Goal: Task Accomplishment & Management: Use online tool/utility

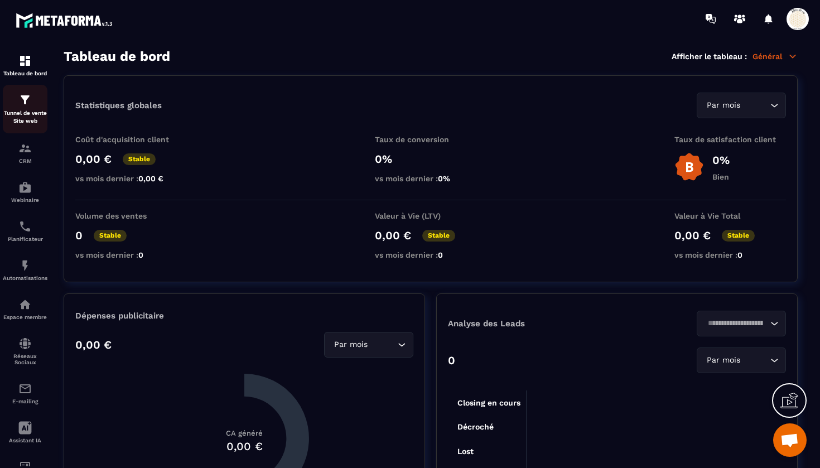
scroll to position [9429, 0]
click at [27, 109] on p "Tunnel de vente Site web" at bounding box center [25, 117] width 45 height 16
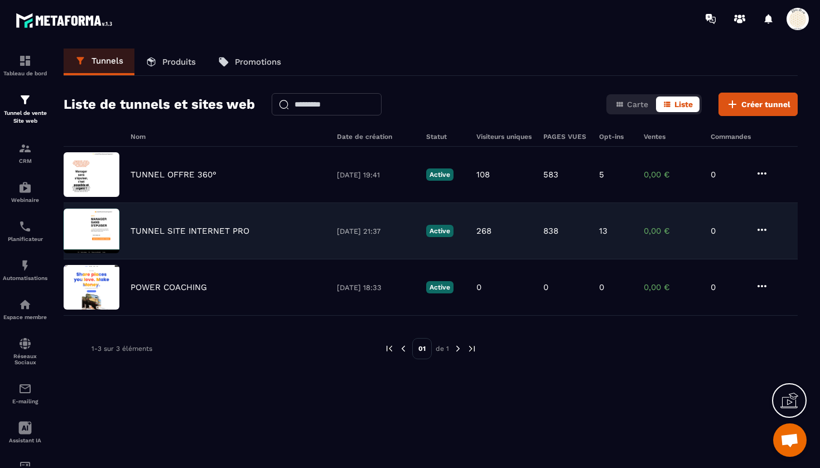
click at [210, 229] on p "TUNNEL SITE INTERNET PRO" at bounding box center [189, 231] width 119 height 10
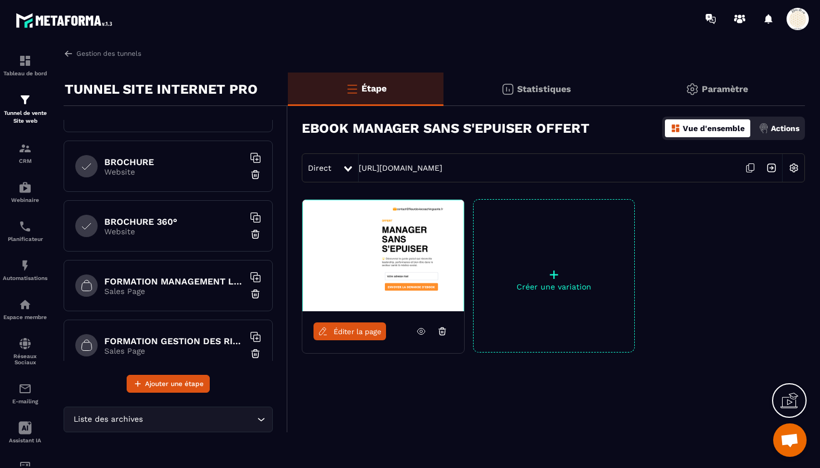
scroll to position [477, 0]
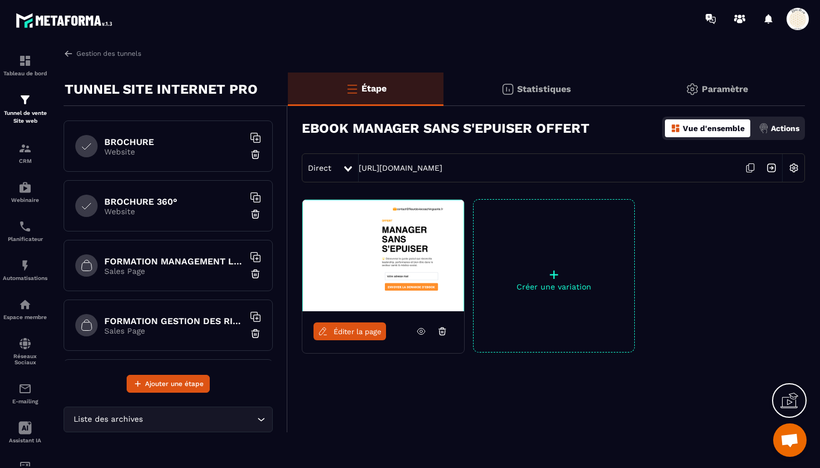
click at [187, 263] on h6 "FORMATION MANAGEMENT LEADERSHIP" at bounding box center [173, 261] width 139 height 11
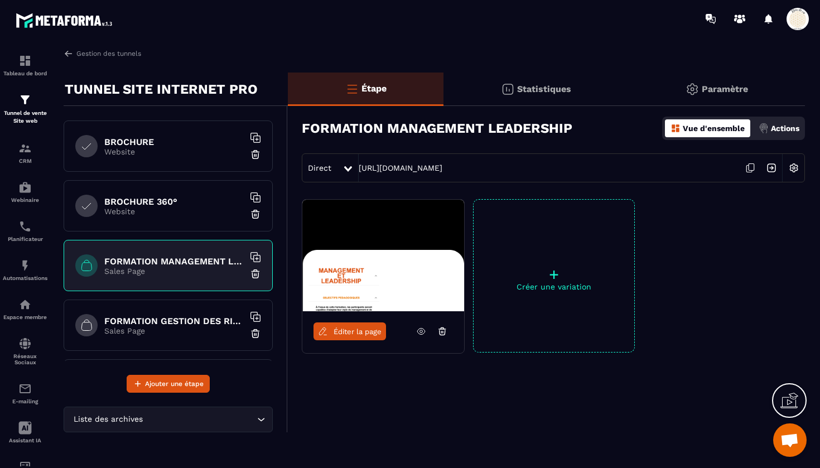
click at [752, 168] on icon at bounding box center [749, 167] width 21 height 21
click at [178, 325] on h6 "FORMATION GESTION DES RISQUES EN SANTE" at bounding box center [173, 321] width 139 height 11
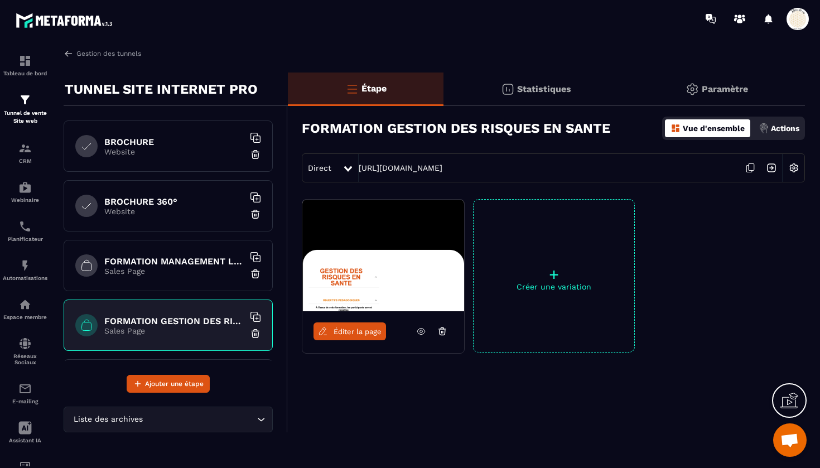
click at [752, 166] on icon at bounding box center [749, 167] width 21 height 21
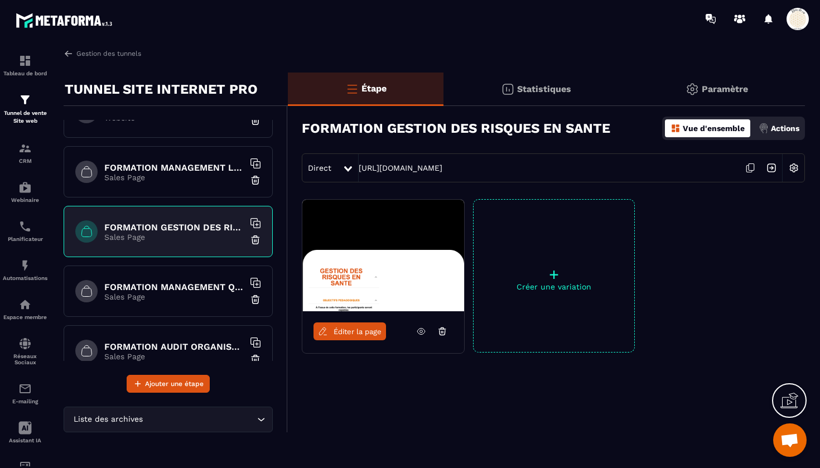
scroll to position [572, 0]
click at [163, 290] on p "Sales Page" at bounding box center [173, 294] width 139 height 9
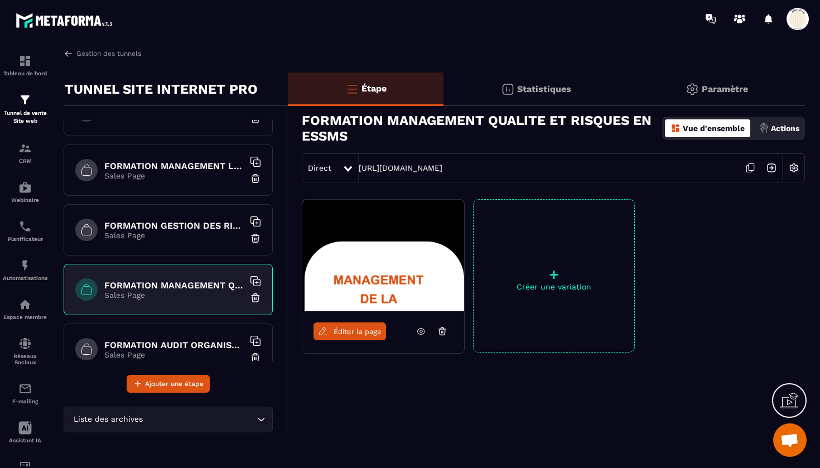
click at [752, 166] on icon at bounding box center [749, 167] width 21 height 21
click at [750, 167] on icon at bounding box center [749, 167] width 21 height 21
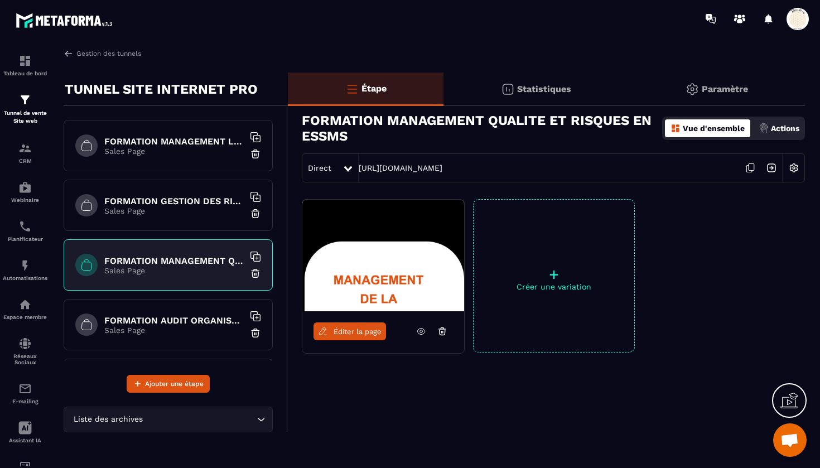
scroll to position [607, 0]
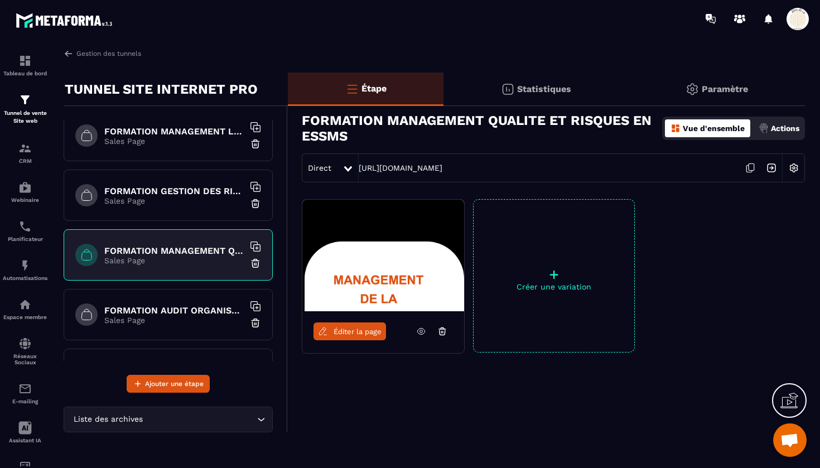
click at [183, 307] on h6 "FORMATION AUDIT ORGANISATIONNEL EN ESSMS" at bounding box center [173, 310] width 139 height 11
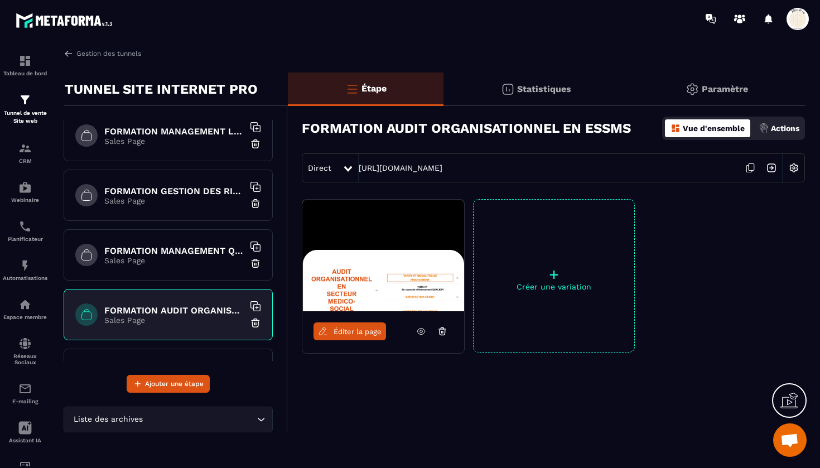
click at [750, 164] on icon at bounding box center [749, 167] width 21 height 21
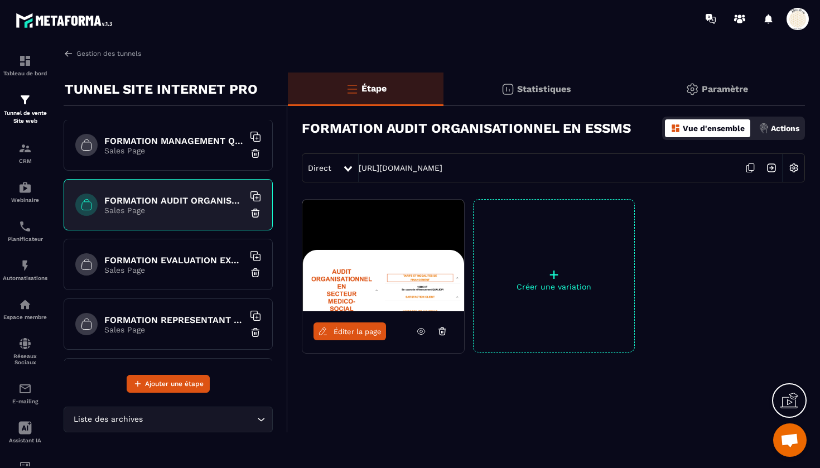
scroll to position [758, 0]
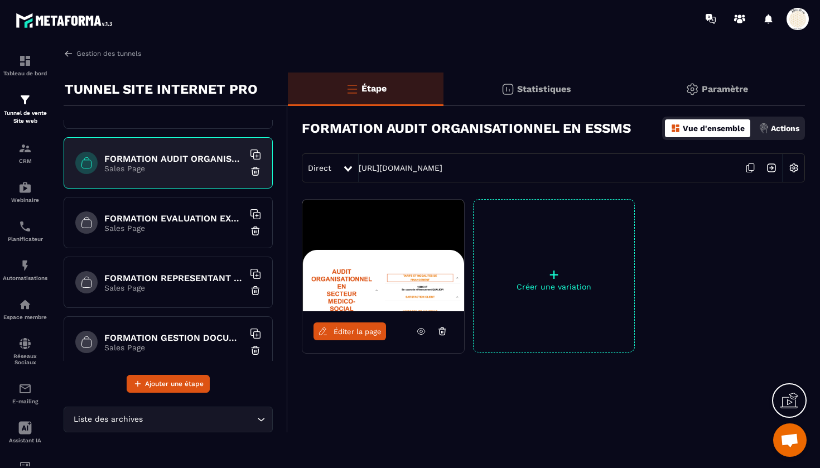
click at [183, 214] on h6 "FORMATION EVALUATION EXTERNE HAS" at bounding box center [173, 218] width 139 height 11
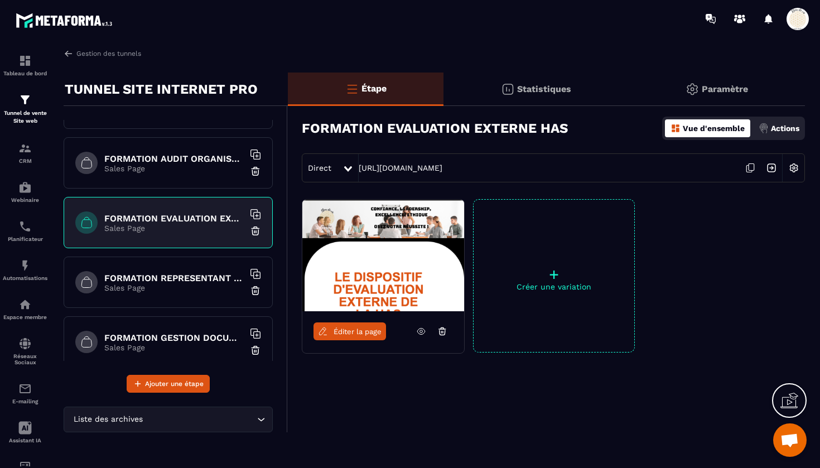
click at [749, 169] on icon at bounding box center [749, 167] width 21 height 21
click at [184, 293] on div "FORMATION REPRESENTANT AU CVS Sales Page" at bounding box center [168, 281] width 209 height 51
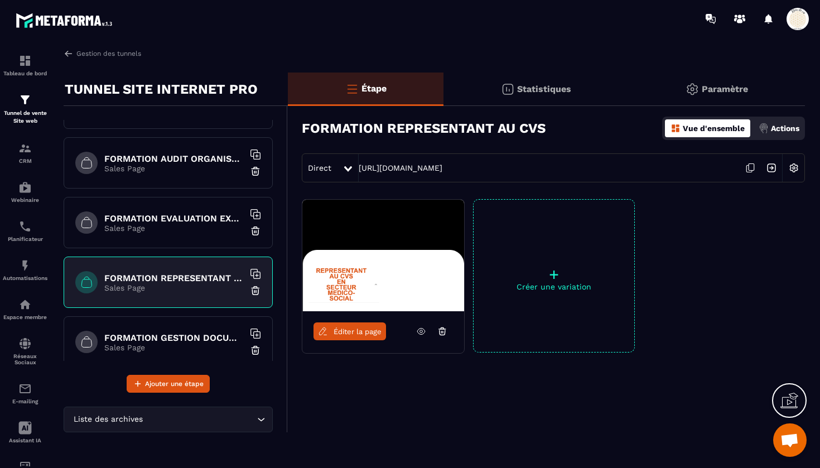
click at [750, 164] on icon at bounding box center [749, 167] width 21 height 21
click at [175, 340] on h6 "FORMATION GESTION DOCUMENTAIRE QUALITE" at bounding box center [173, 337] width 139 height 11
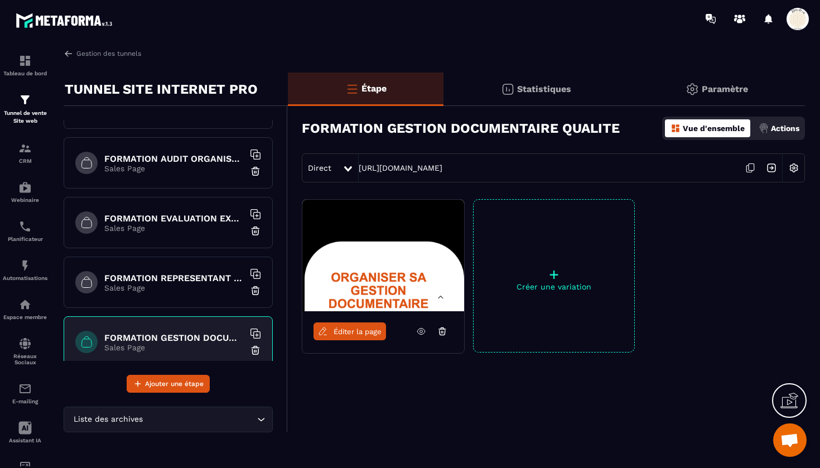
click at [749, 167] on icon at bounding box center [749, 167] width 21 height 21
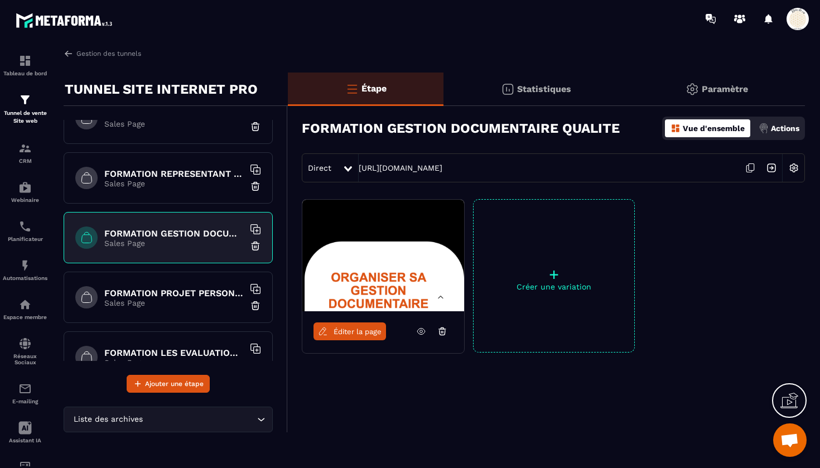
scroll to position [901, 0]
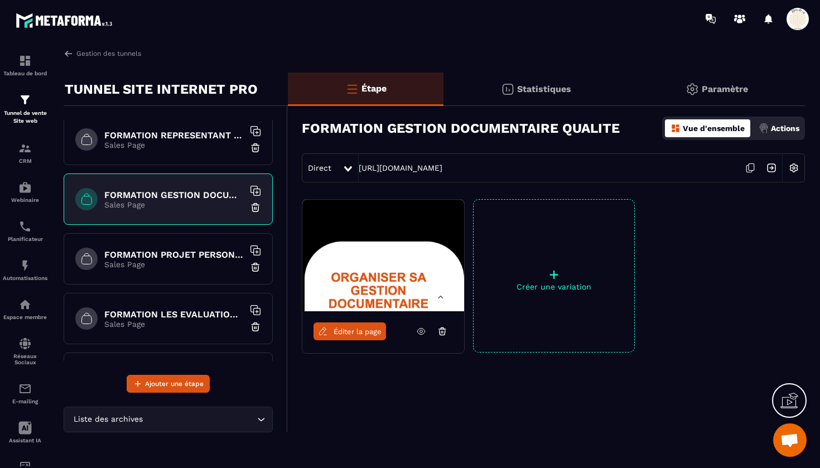
click at [179, 253] on h6 "FORMATION PROJET PERSONNALISE" at bounding box center [173, 254] width 139 height 11
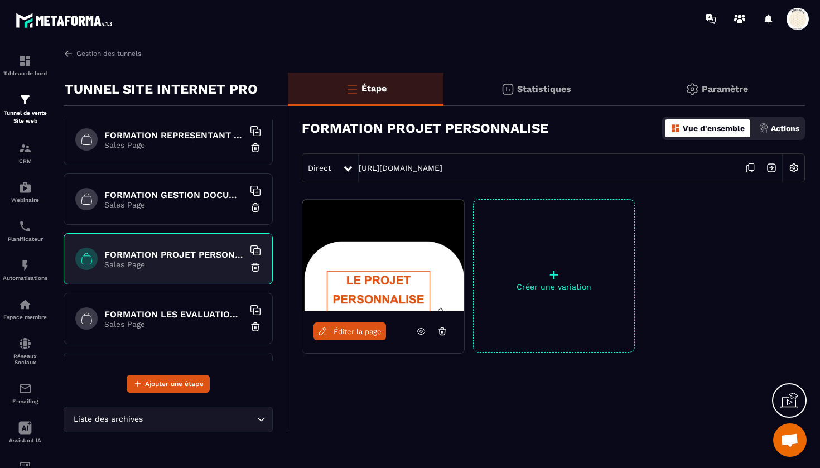
click at [751, 169] on icon at bounding box center [749, 167] width 21 height 21
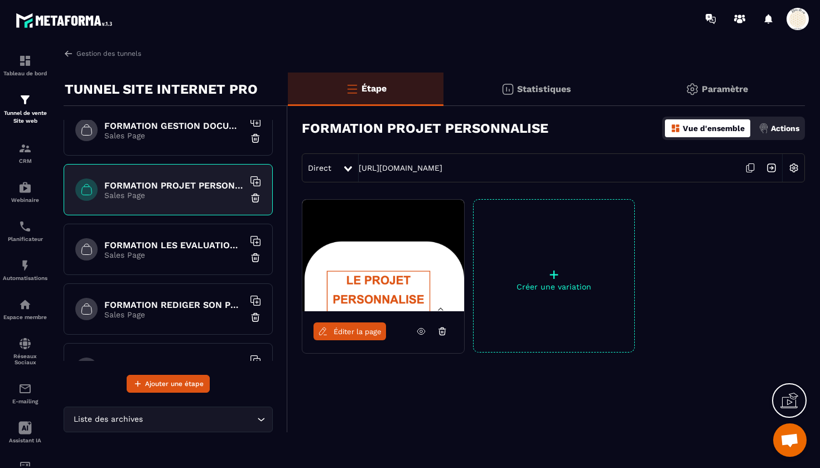
scroll to position [976, 0]
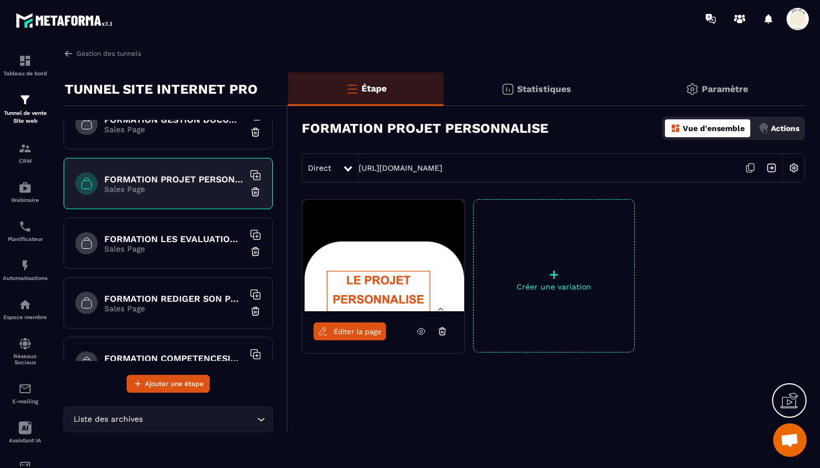
click at [180, 232] on div "FORMATION LES EVALUATIONS EN SANTE Sales Page" at bounding box center [168, 242] width 209 height 51
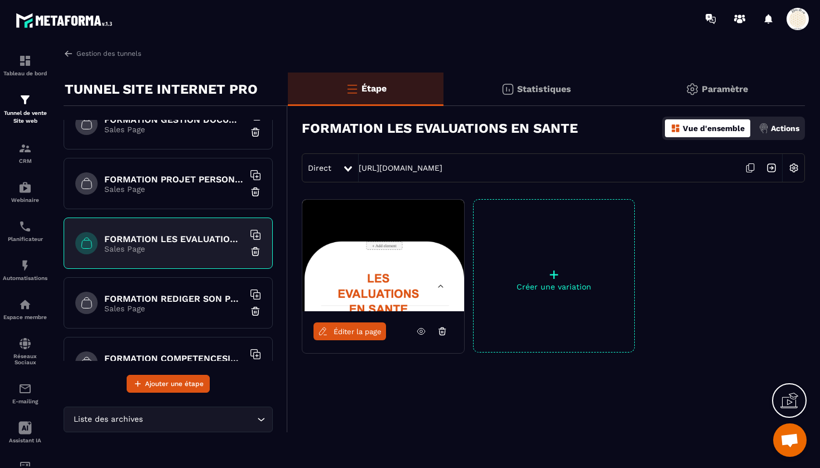
click at [750, 166] on icon at bounding box center [749, 167] width 21 height 21
click at [164, 301] on h6 "FORMATION REDIGER SON PROJET D'ETABLISSEMENT CPOM" at bounding box center [173, 298] width 139 height 11
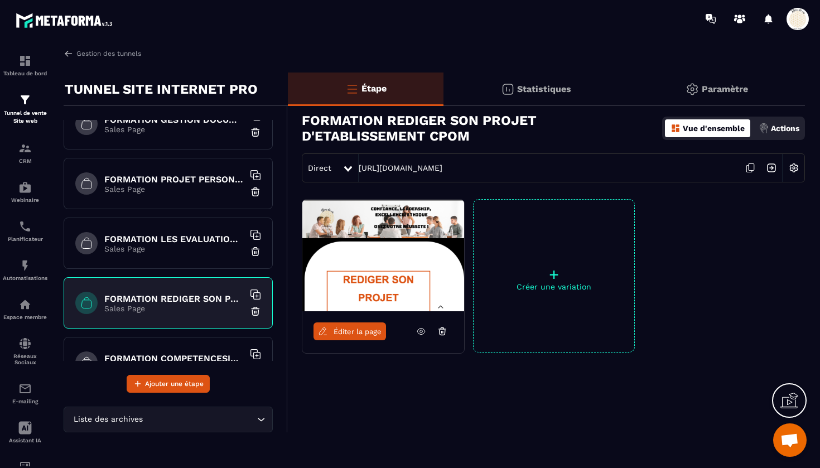
click at [752, 169] on icon at bounding box center [749, 167] width 21 height 21
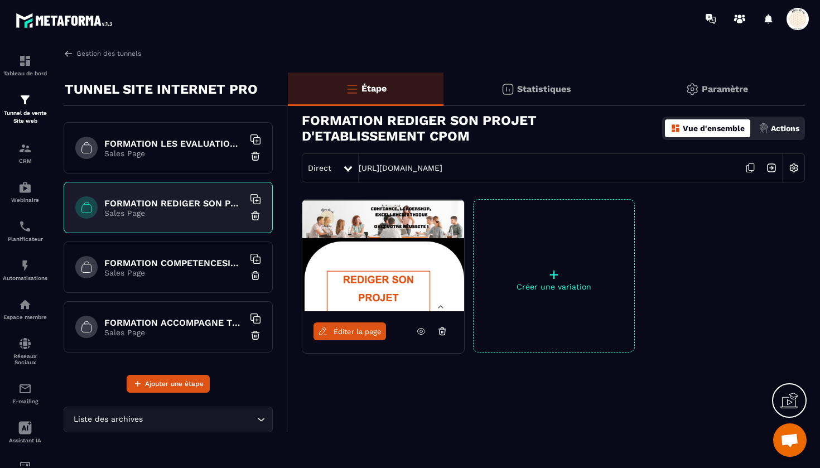
scroll to position [1072, 0]
click at [191, 265] on h6 "FORMATION COMPETENCESIDECEHPAD" at bounding box center [173, 263] width 139 height 11
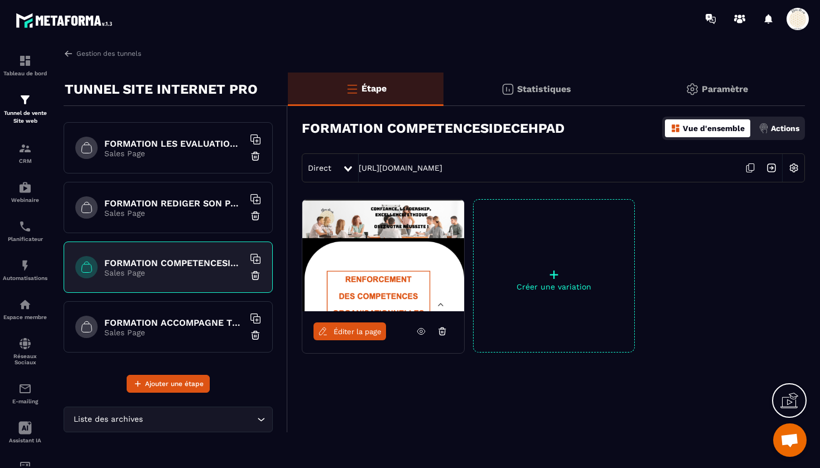
click at [753, 167] on icon at bounding box center [749, 167] width 21 height 21
click at [753, 168] on icon at bounding box center [749, 167] width 21 height 21
click at [161, 322] on h6 "FORMATION ACCOMPAGNE TRACEUR" at bounding box center [173, 322] width 139 height 11
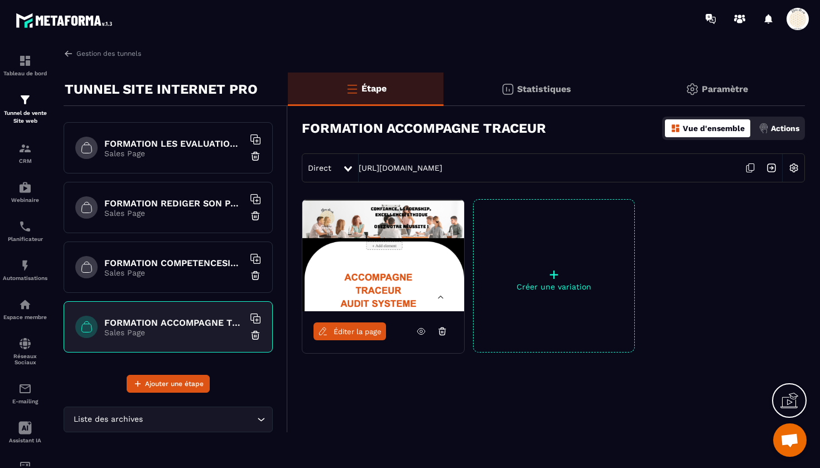
click at [750, 166] on icon at bounding box center [749, 167] width 21 height 21
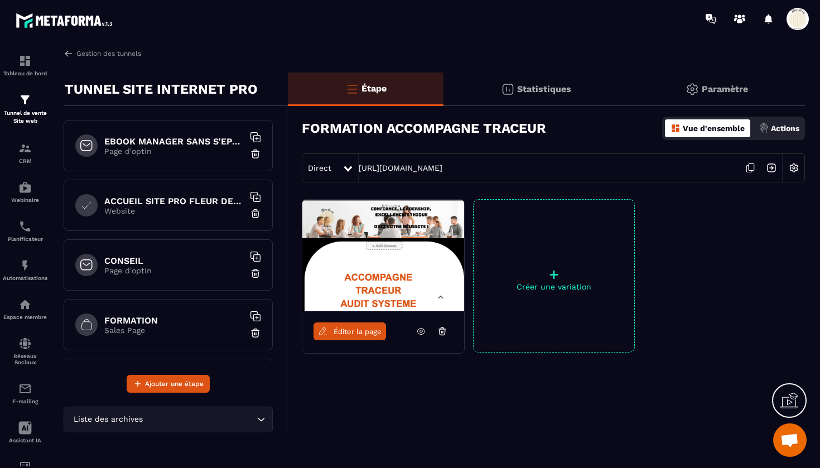
click at [179, 211] on p "Website" at bounding box center [173, 210] width 139 height 9
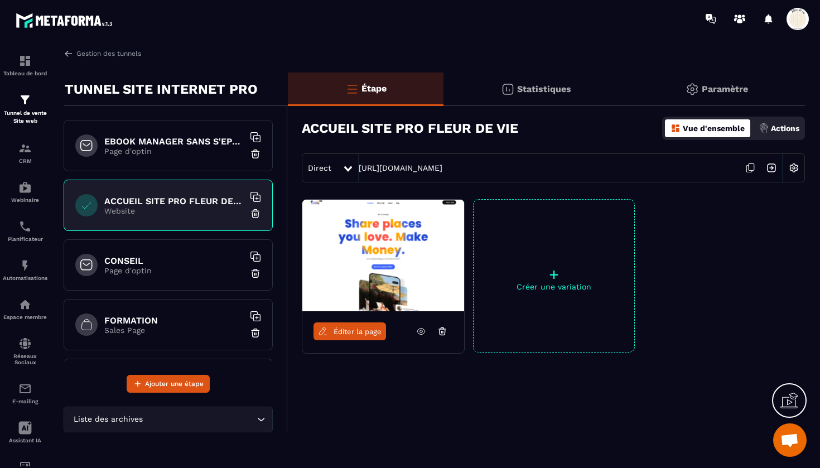
click at [356, 329] on span "Éditer la page" at bounding box center [357, 331] width 48 height 8
